Goal: Task Accomplishment & Management: Manage account settings

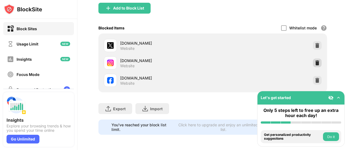
click at [314, 60] on img at bounding box center [316, 62] width 5 height 5
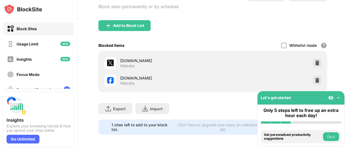
scroll to position [68, 0]
